Goal: Task Accomplishment & Management: Complete application form

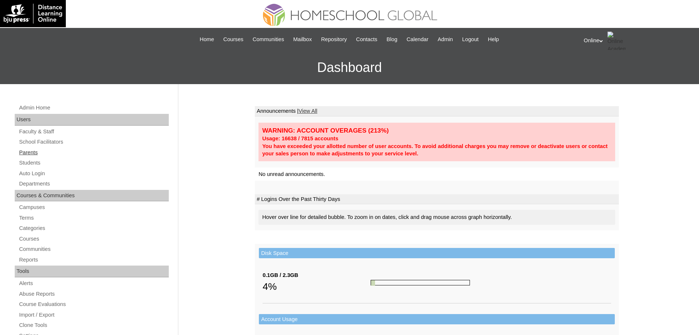
click at [32, 157] on link "Parents" at bounding box center [93, 152] width 150 height 9
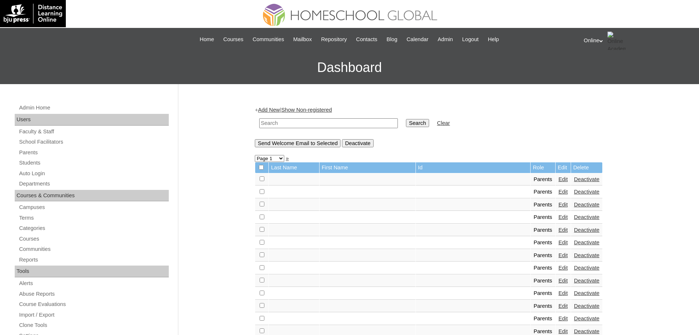
click at [265, 108] on link "Add New" at bounding box center [269, 110] width 22 height 6
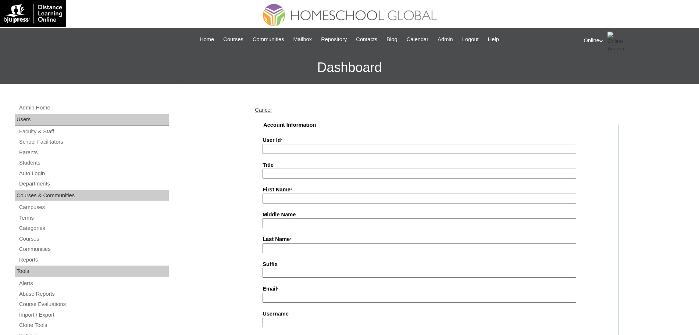
click at [291, 152] on input "User Id *" at bounding box center [418, 149] width 313 height 10
paste input "HGP0199-OACAD2025"
type input "HGP0199-OACAD2025"
click at [329, 197] on input "First Name *" at bounding box center [418, 199] width 313 height 10
paste input "Margaret"
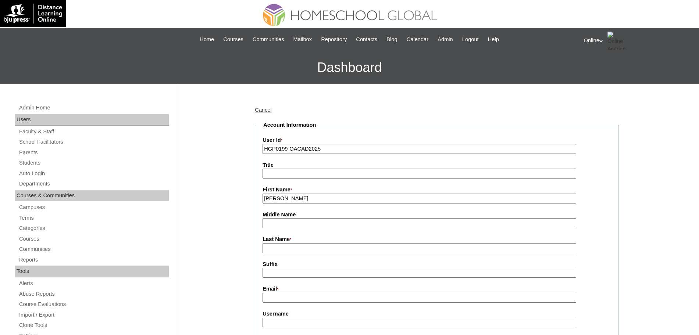
type input "Margaret"
click at [300, 252] on input "Last Name *" at bounding box center [418, 248] width 313 height 10
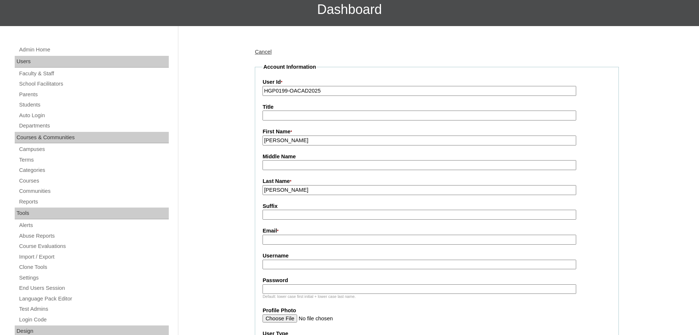
scroll to position [59, 0]
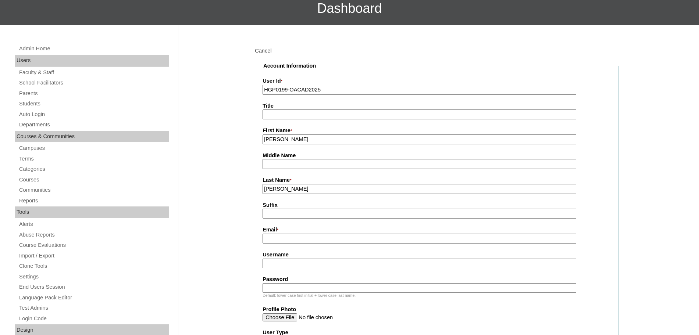
type input "Tipton"
paste input "margaretrose.tipton@gmail.com"
click at [295, 236] on input "Email *" at bounding box center [418, 239] width 313 height 10
type input "margaretrose.tipton@gmail.com"
click at [337, 266] on input "Username" at bounding box center [418, 264] width 313 height 10
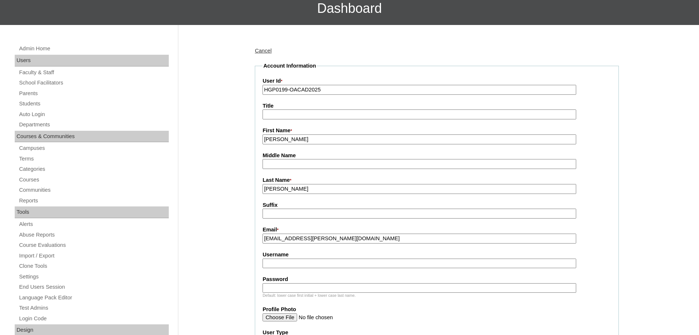
paste input "mtipton2025"
type input "mtipton2025"
click at [331, 289] on input "Password" at bounding box center [418, 288] width 313 height 10
paste input "JnBvA"
type input "JnBvA"
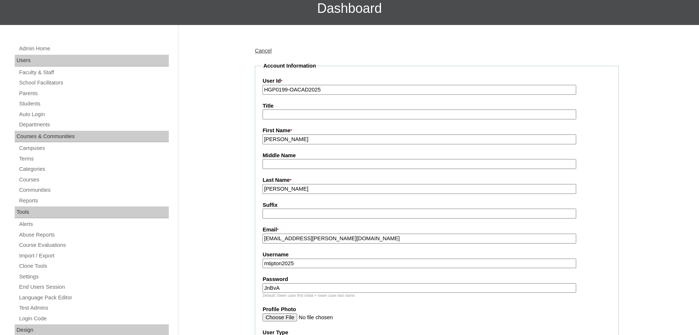
click at [408, 310] on label "Profile Photo" at bounding box center [436, 310] width 348 height 8
click at [408, 313] on input "Profile Photo" at bounding box center [418, 317] width 313 height 8
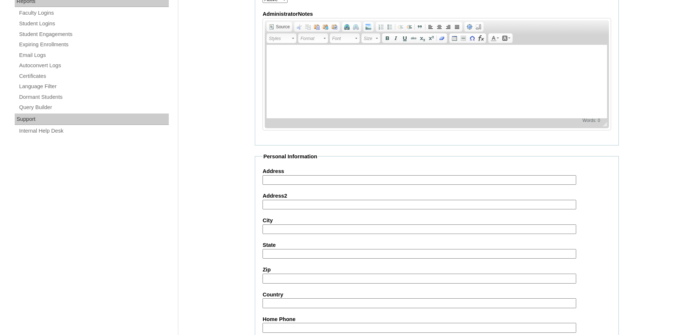
scroll to position [658, 0]
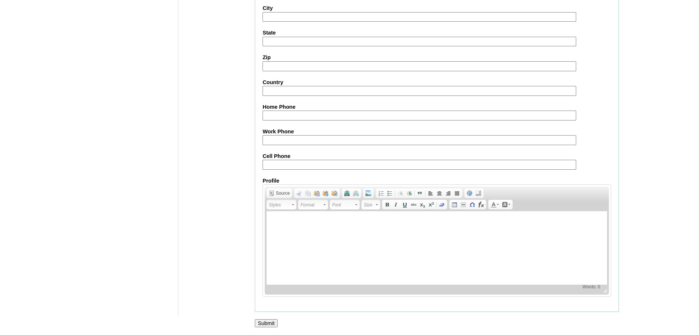
click at [270, 324] on input "Submit" at bounding box center [266, 323] width 23 height 8
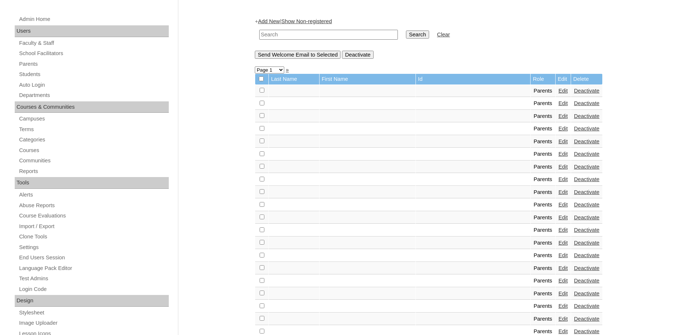
scroll to position [42, 0]
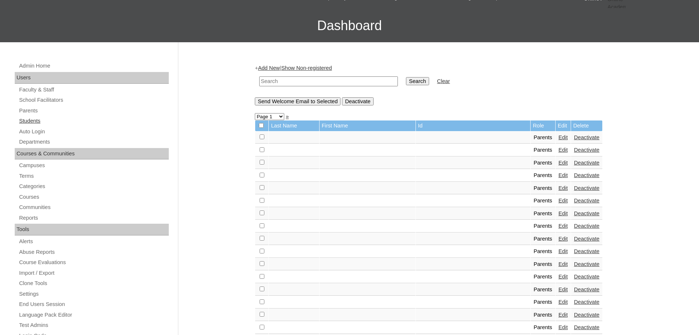
click at [36, 116] on link "Students" at bounding box center [93, 120] width 150 height 9
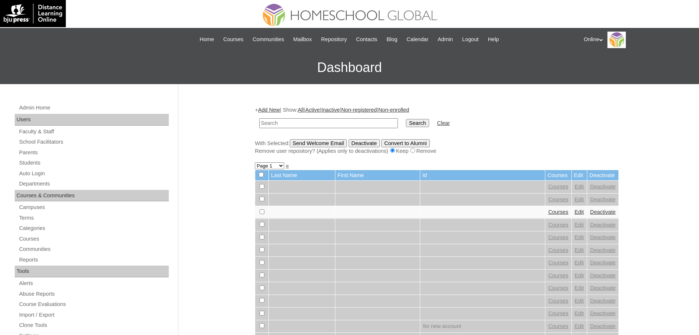
click at [343, 123] on input "text" at bounding box center [328, 123] width 139 height 10
click at [266, 107] on link "Add New" at bounding box center [269, 110] width 22 height 6
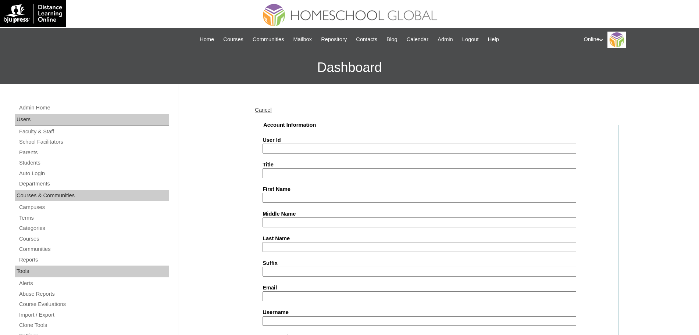
click at [291, 151] on input "User Id" at bounding box center [418, 149] width 313 height 10
paste input "HG243OACAD2025"
type input "HG243OACAD2025"
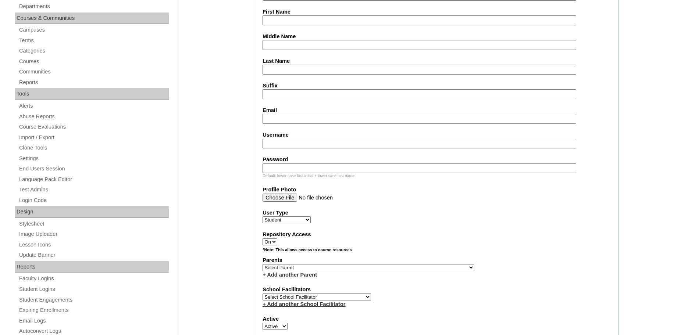
scroll to position [177, 0]
click at [318, 18] on input "First Name" at bounding box center [418, 21] width 313 height 10
paste input "Disney Connor"
type input "Disney Connor"
click at [294, 70] on input "Last Name" at bounding box center [418, 70] width 313 height 10
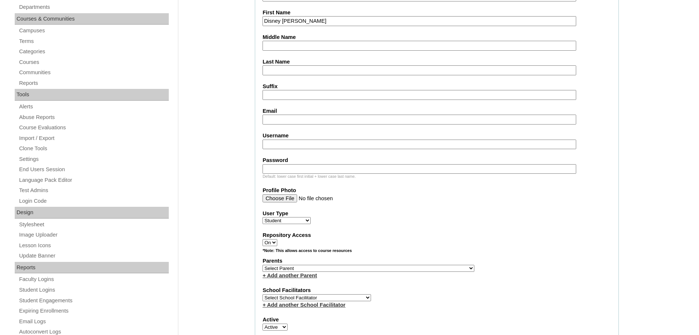
paste input "Siytangco"
type input "Siytangco"
click at [294, 122] on input "Email" at bounding box center [418, 120] width 313 height 10
paste input "margaretrose.tipton@gmail.com"
type input "margaretrose.tipton@gmail.com"
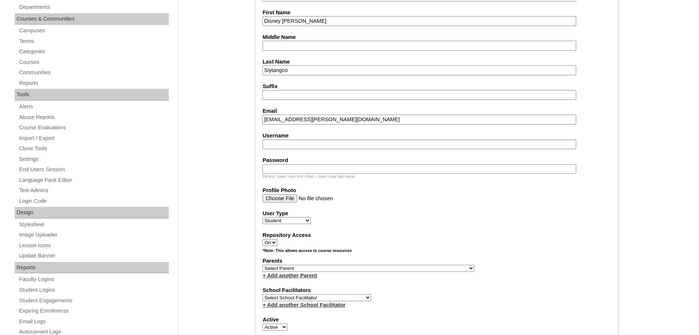
click at [323, 145] on input "Username" at bounding box center [418, 145] width 313 height 10
paste input "disney.siytangco2025"
type input "disney.siytangco2025"
click at [369, 172] on input "Password" at bounding box center [418, 169] width 313 height 10
paste input "QQQsc"
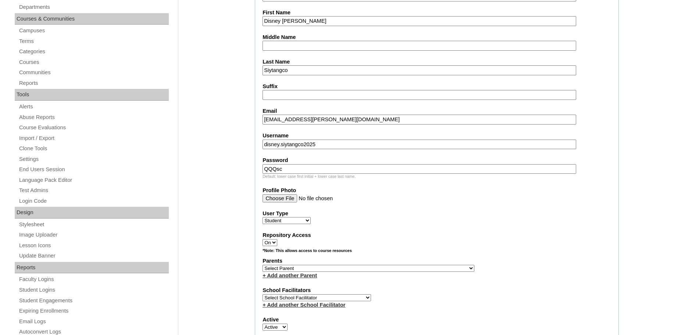
type input "QQQsc"
click at [405, 224] on div "User Type Faculty Staff Student Parents School Facilitators" at bounding box center [436, 217] width 348 height 15
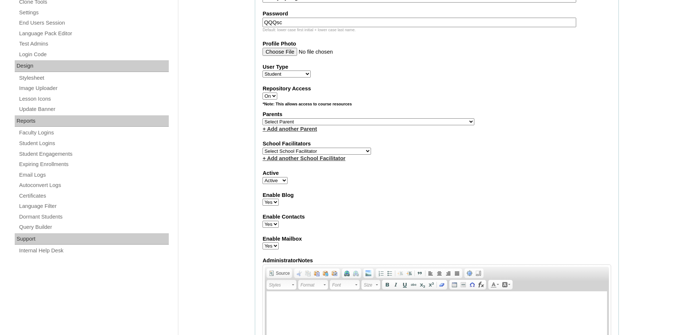
scroll to position [324, 0]
click at [312, 149] on select "Select School Facilitator Norman Añain Ruffa Abadijas Mary Abella Gloryfe Abion…" at bounding box center [316, 150] width 108 height 7
select select "32656"
click at [262, 147] on select "Select School Facilitator Norman Añain Ruffa Abadijas Mary Abella Gloryfe Abion…" at bounding box center [316, 150] width 108 height 7
click at [354, 122] on select "Select Parent , , , , , , , , , , , , , , , , , , , , , , , , , , , , , , , , ,…" at bounding box center [368, 121] width 212 height 7
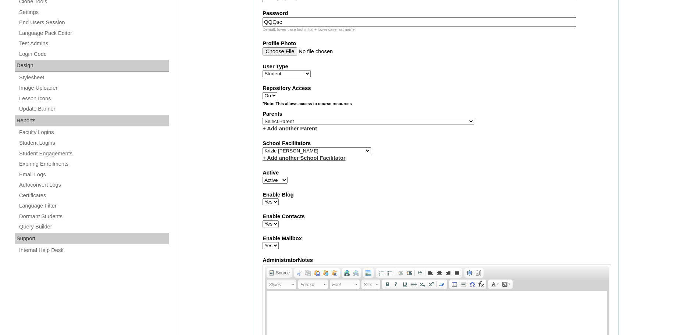
select select "43777"
click at [262, 118] on select "Select Parent , , , , , , , , , , , , , , , , , , , , , , , , , , , , , , , , ,…" at bounding box center [368, 121] width 212 height 7
click at [422, 175] on label "Active" at bounding box center [436, 173] width 348 height 8
click at [287, 177] on select "Active Inactive" at bounding box center [274, 180] width 25 height 7
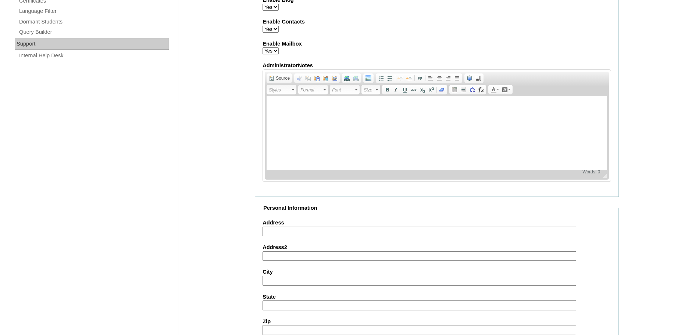
scroll to position [783, 0]
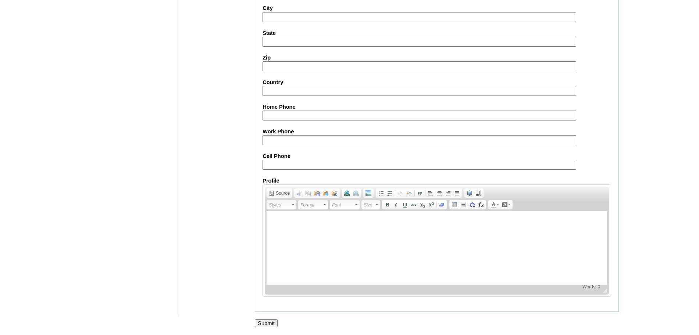
click at [267, 326] on input "Submit" at bounding box center [266, 323] width 23 height 8
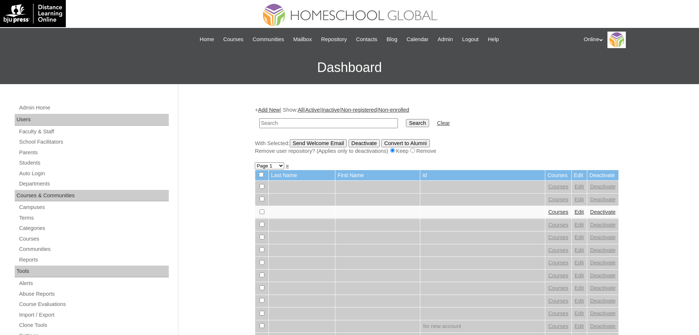
click at [275, 114] on div "+ Add New | Show: All | Active | Inactive | Non-registered | Non-enrolled Searc…" at bounding box center [437, 130] width 364 height 49
click at [293, 122] on input "text" at bounding box center [328, 123] width 139 height 10
type input "disney"
click at [406, 119] on input "Search" at bounding box center [417, 123] width 23 height 8
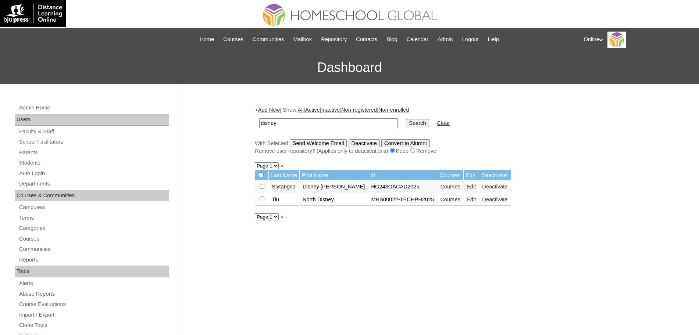
click at [440, 187] on link "Courses" at bounding box center [450, 187] width 20 height 6
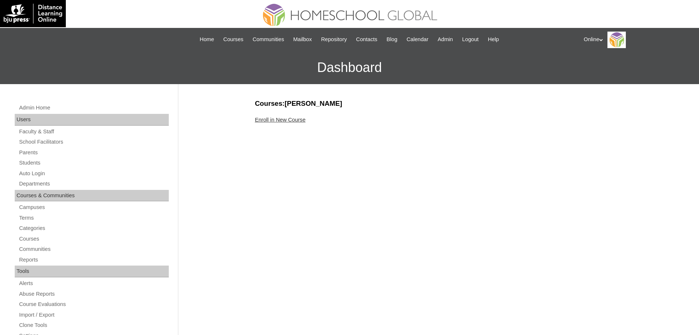
click at [280, 120] on link "Enroll in New Course" at bounding box center [280, 120] width 51 height 6
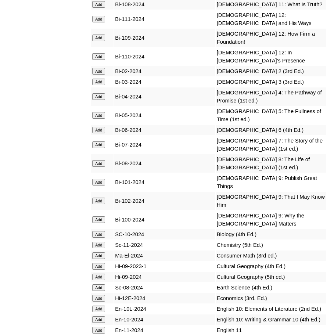
scroll to position [2441, 0]
click at [169, 106] on td "Bi-05-2024" at bounding box center [164, 115] width 101 height 18
click at [98, 68] on input "Add" at bounding box center [98, 71] width 13 height 7
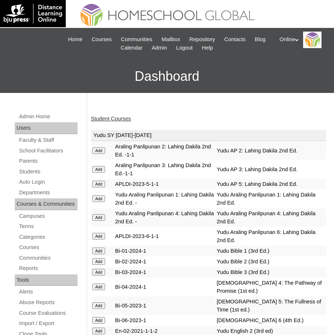
click at [206, 76] on h3 "Dashboard" at bounding box center [167, 76] width 327 height 33
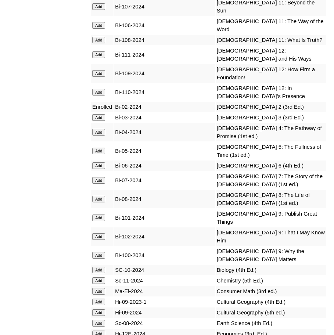
scroll to position [2405, 0]
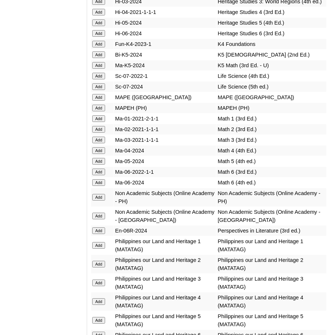
scroll to position [3243, 0]
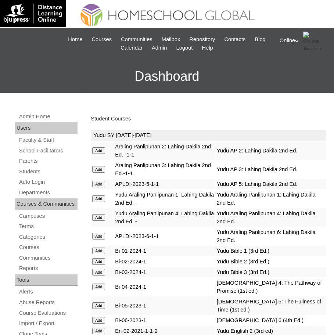
click at [225, 118] on div "Student Courses" at bounding box center [209, 119] width 236 height 8
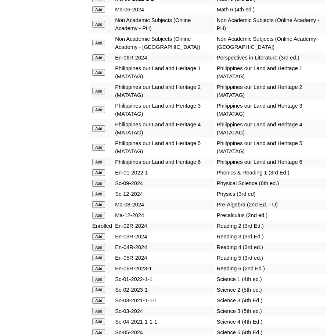
scroll to position [3409, 0]
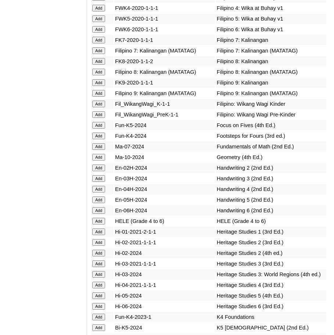
scroll to position [2971, 0]
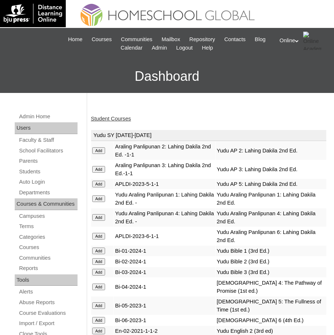
click at [262, 116] on div "Student Courses" at bounding box center [209, 119] width 236 height 8
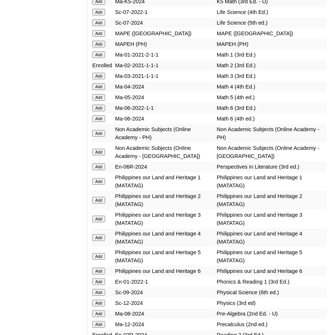
scroll to position [3305, 0]
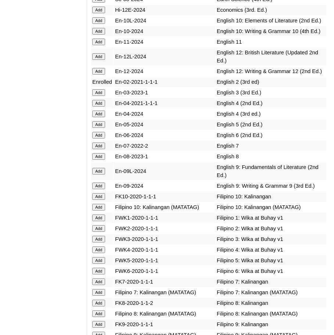
scroll to position [2728, 0]
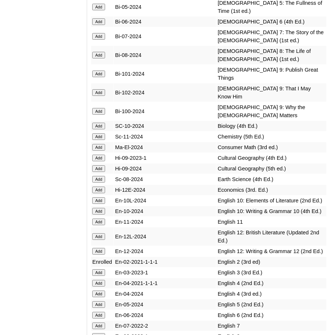
scroll to position [2549, 0]
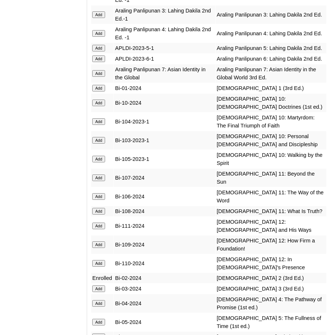
scroll to position [2228, 0]
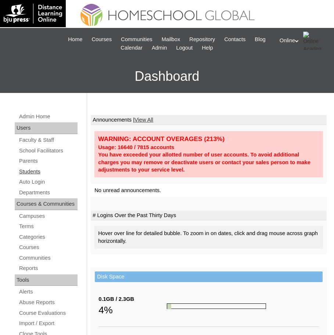
click at [39, 170] on link "Students" at bounding box center [47, 171] width 59 height 9
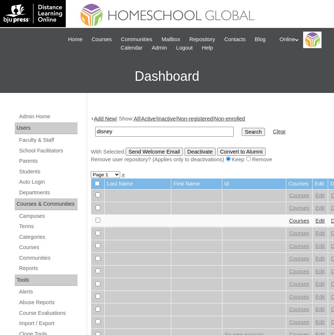
type input "disney"
click at [242, 128] on input "Search" at bounding box center [253, 132] width 23 height 8
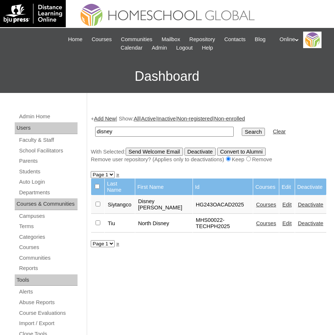
click at [258, 202] on link "Courses" at bounding box center [266, 205] width 20 height 6
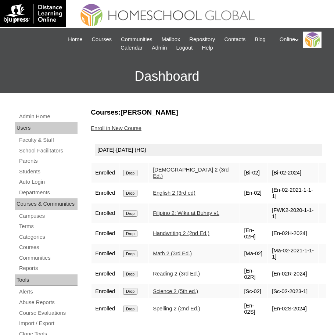
click at [132, 125] on link "Enroll in New Course" at bounding box center [116, 128] width 51 height 6
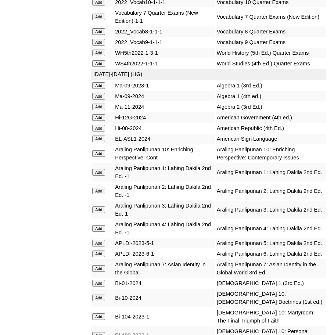
scroll to position [2039, 0]
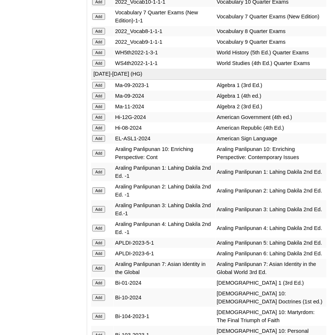
click at [105, 192] on input "Add" at bounding box center [98, 190] width 13 height 7
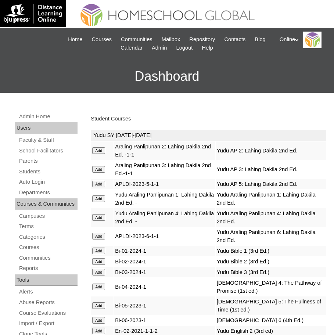
click at [124, 118] on link "Student Courses" at bounding box center [111, 119] width 40 height 6
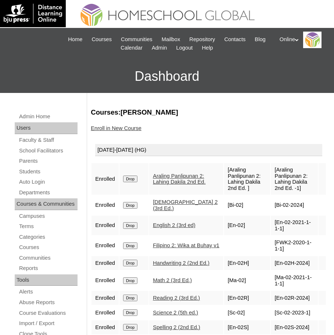
click at [106, 128] on link "Enroll in New Course" at bounding box center [116, 128] width 51 height 6
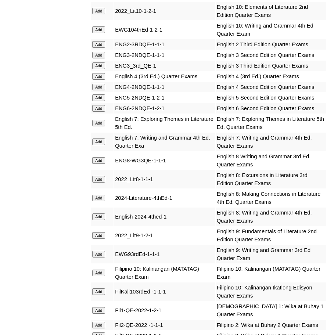
scroll to position [1014, 0]
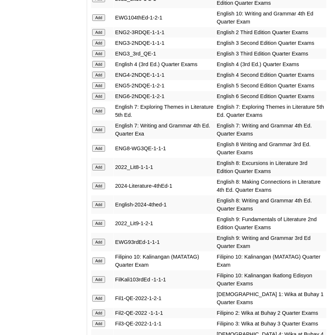
click at [98, 36] on input "Add" at bounding box center [98, 32] width 13 height 7
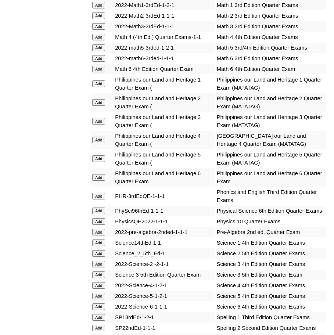
scroll to position [1658, 0]
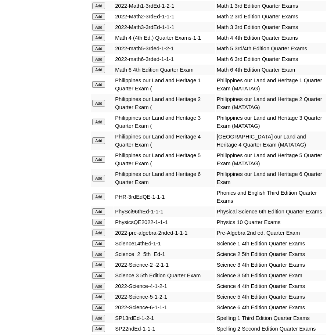
click at [100, 328] on input "Add" at bounding box center [98, 329] width 13 height 7
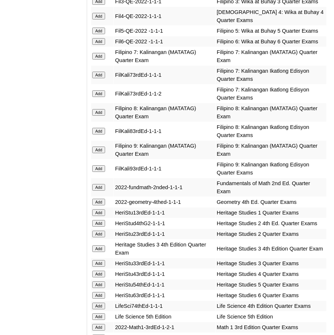
scroll to position [1338, 0]
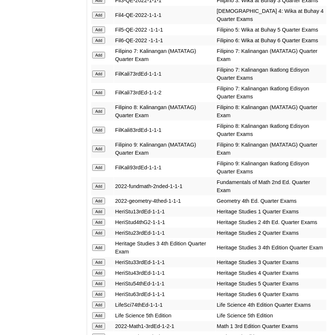
click at [103, 334] on input "Add" at bounding box center [98, 337] width 13 height 7
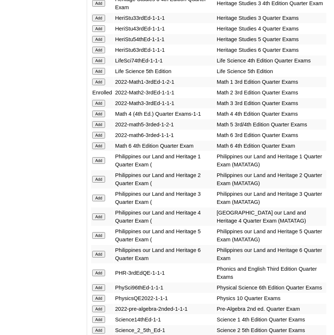
scroll to position [1582, 0]
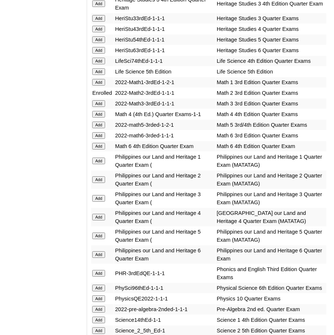
click at [100, 329] on input "Add" at bounding box center [98, 330] width 13 height 7
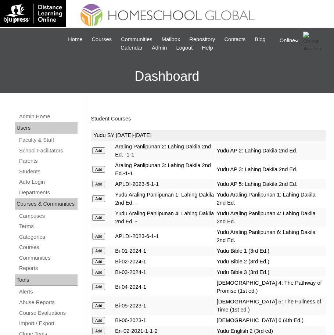
scroll to position [568, 0]
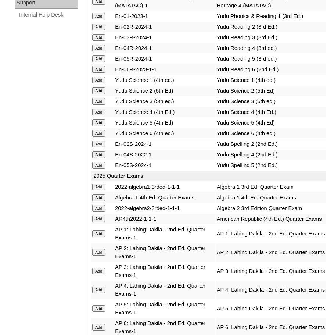
click at [101, 252] on input "Add" at bounding box center [98, 252] width 13 height 7
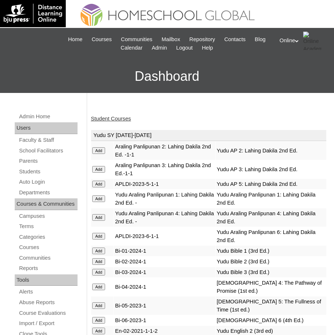
click at [116, 117] on link "Student Courses" at bounding box center [111, 119] width 40 height 6
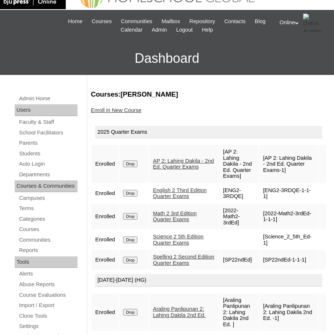
scroll to position [24, 0]
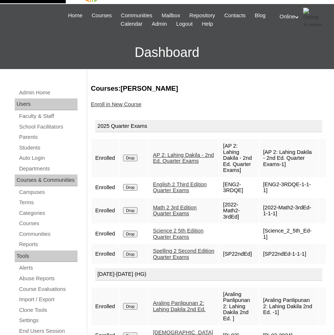
click at [121, 103] on link "Enroll in New Course" at bounding box center [116, 104] width 51 height 6
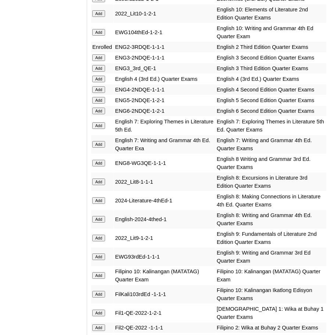
scroll to position [999, 0]
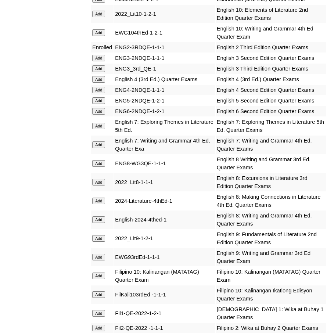
click at [104, 328] on input "Add" at bounding box center [98, 328] width 13 height 7
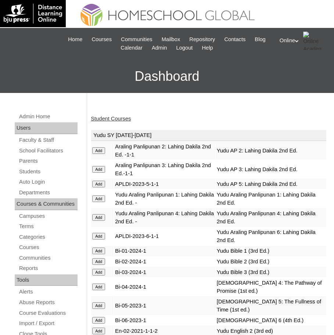
click at [98, 118] on link "Student Courses" at bounding box center [111, 119] width 40 height 6
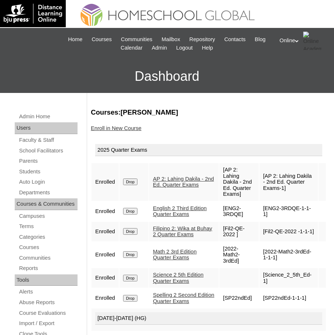
click at [137, 131] on link "Enroll in New Course" at bounding box center [116, 128] width 51 height 6
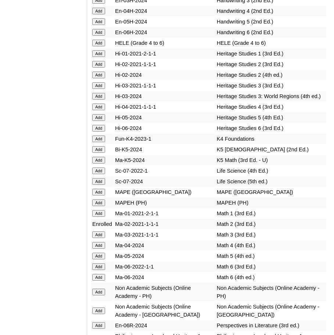
scroll to position [3150, 0]
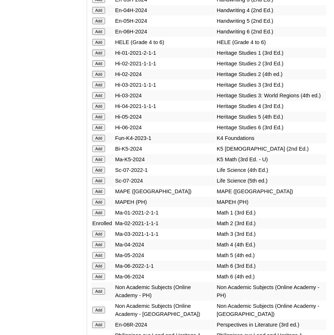
click at [103, 288] on input "Add" at bounding box center [98, 291] width 13 height 7
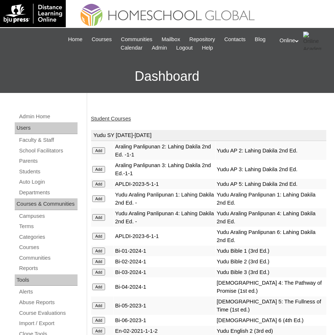
click at [117, 119] on link "Student Courses" at bounding box center [111, 119] width 40 height 6
